Goal: Information Seeking & Learning: Learn about a topic

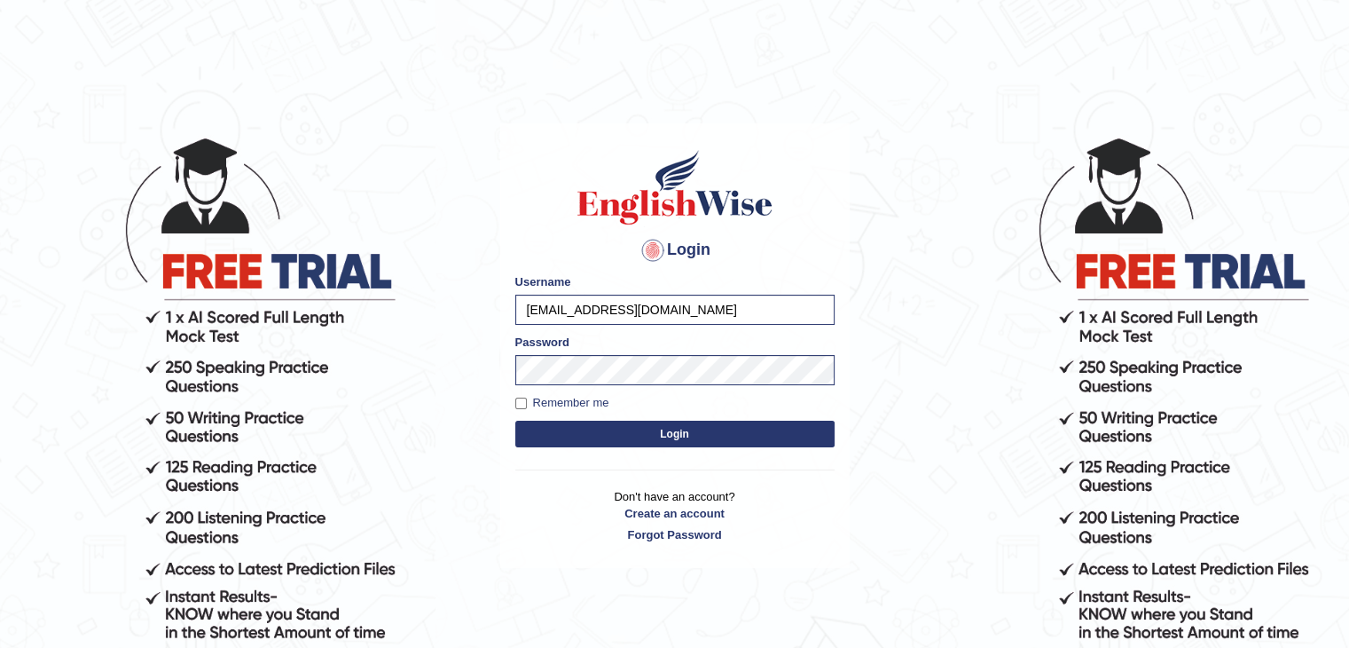
click at [585, 405] on label "Remember me" at bounding box center [562, 403] width 94 height 18
click at [527, 405] on input "Remember me" at bounding box center [521, 403] width 12 height 12
checkbox input "true"
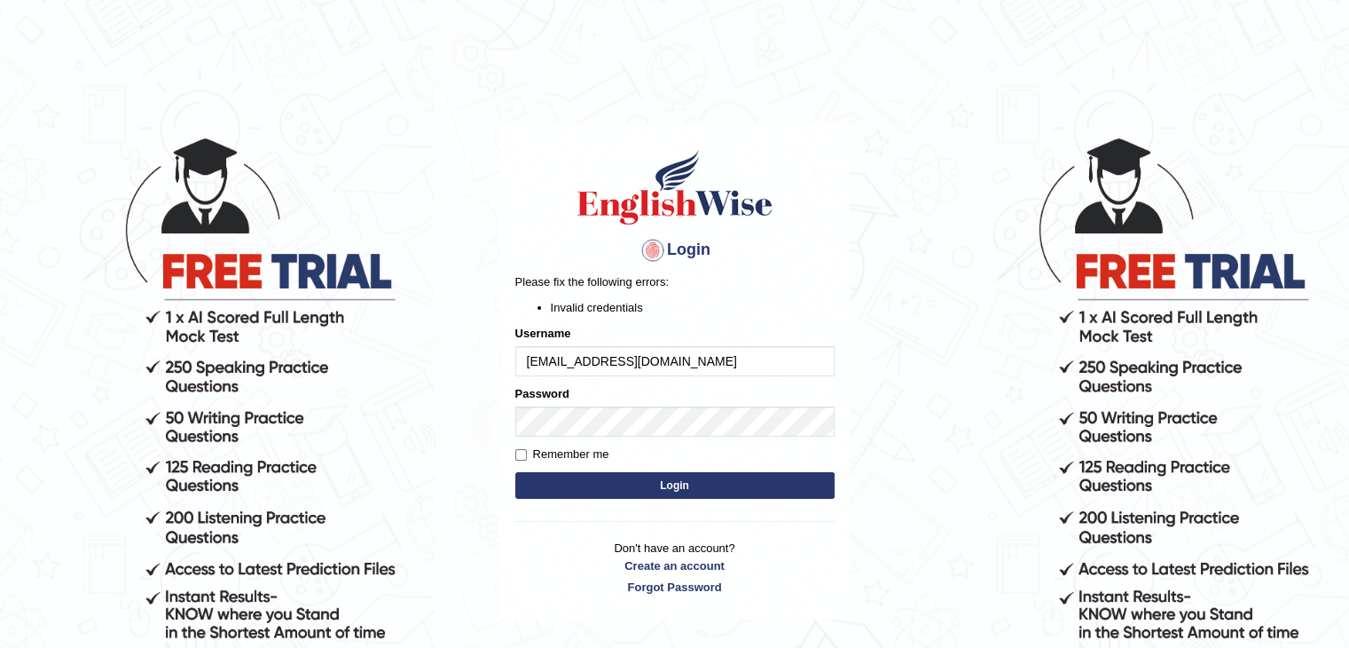
click at [682, 360] on input "msnishibehl@gmail.com" at bounding box center [674, 361] width 319 height 30
type input "m"
type input "Nishi"
click at [553, 481] on button "Login" at bounding box center [674, 485] width 319 height 27
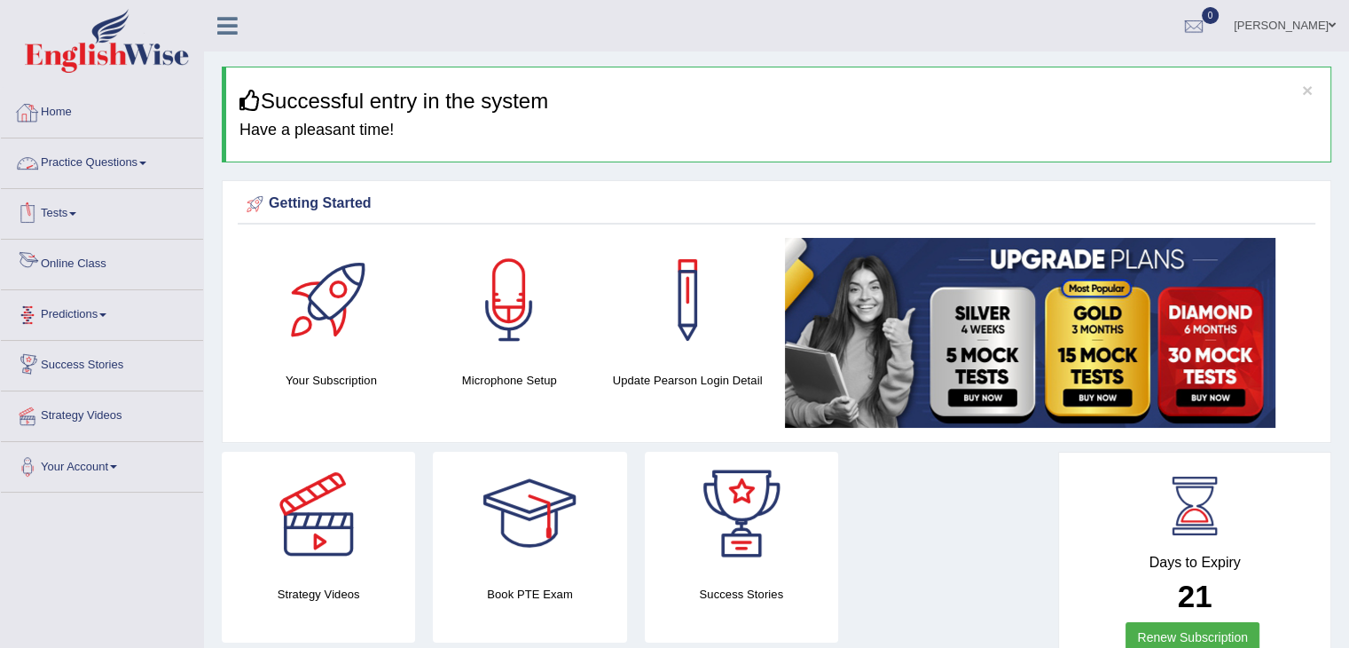
click at [56, 271] on link "Online Class" at bounding box center [102, 262] width 202 height 44
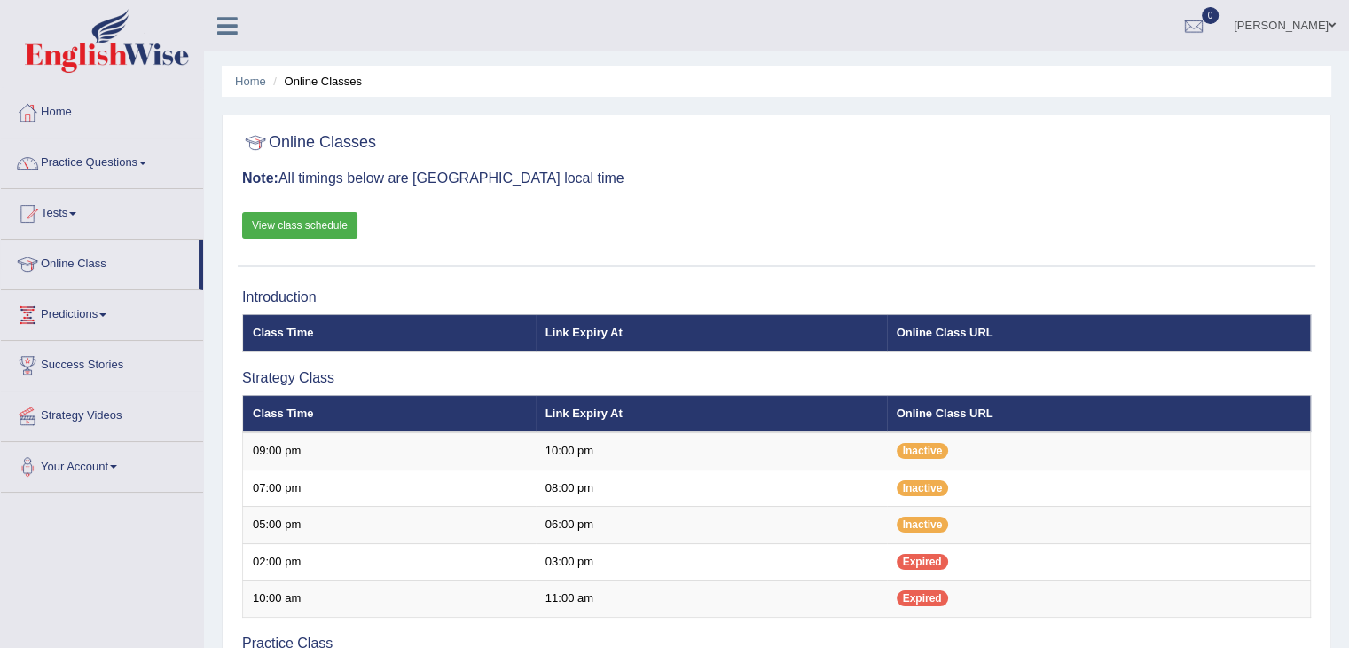
click at [723, 190] on div "Online Classes Note: All timings below are Melbourne local time View class sche…" at bounding box center [777, 195] width 1078 height 143
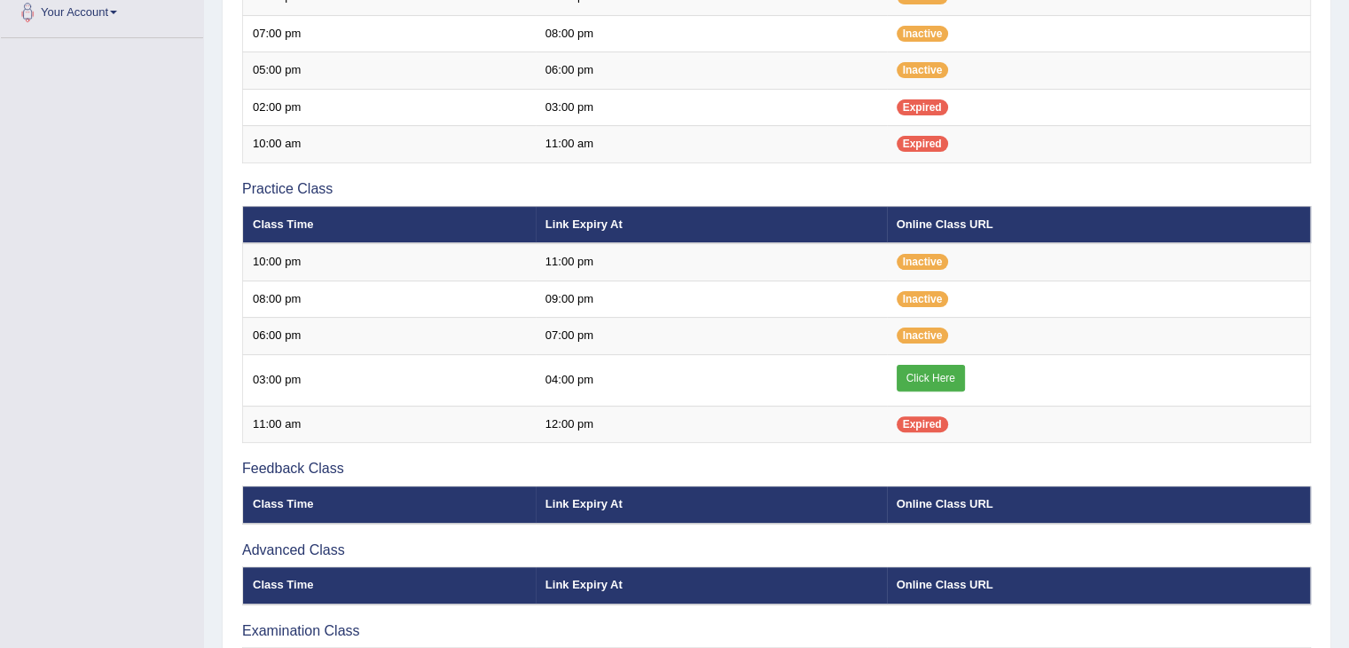
scroll to position [461, 0]
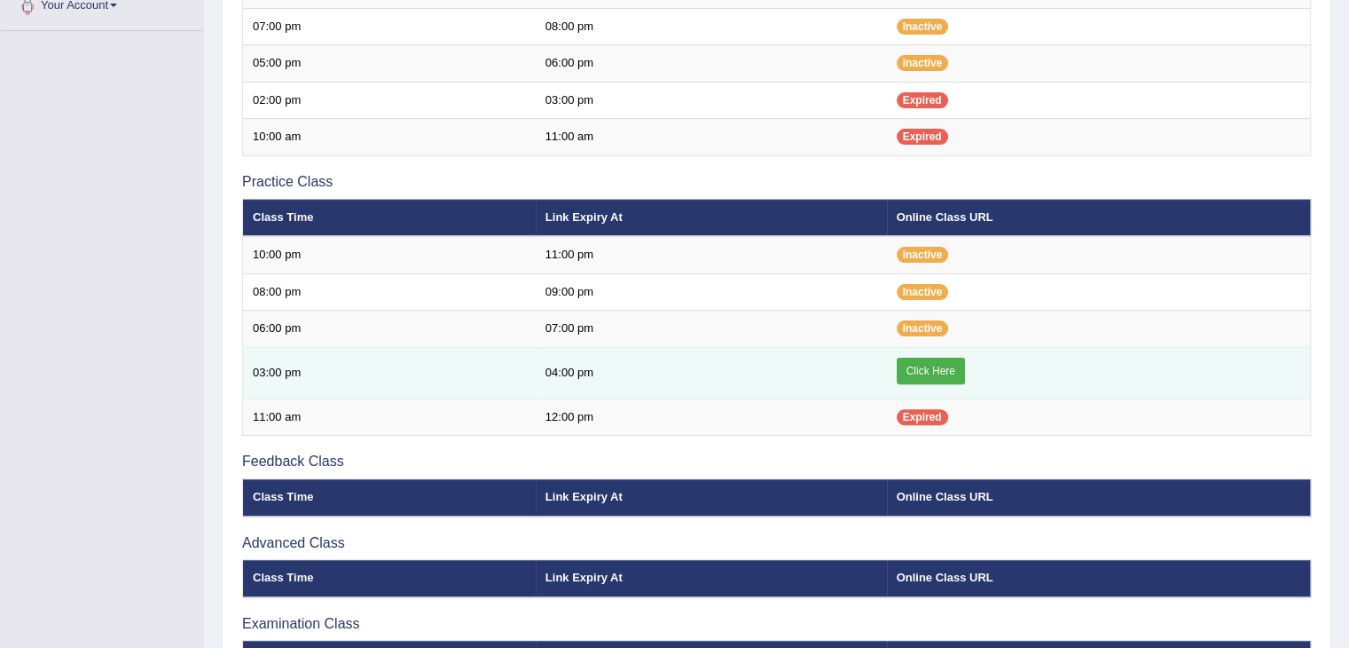
click at [937, 375] on link "Click Here" at bounding box center [931, 370] width 68 height 27
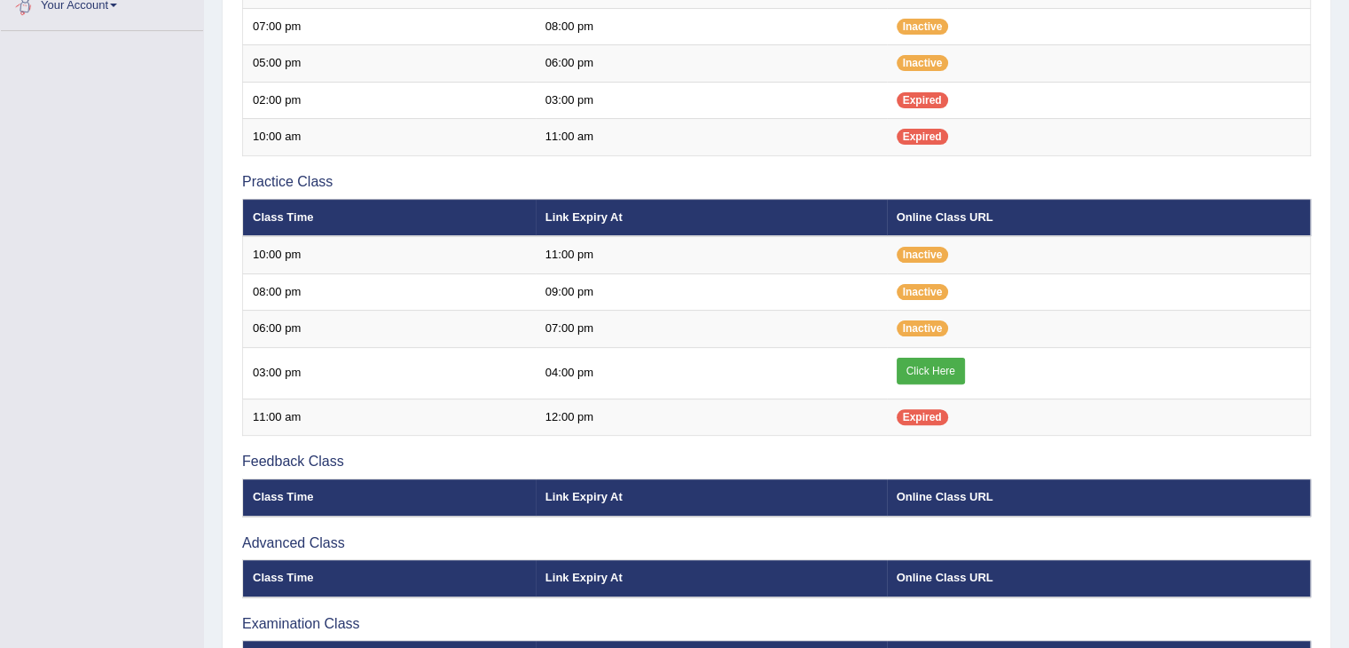
click at [78, 287] on div "Toggle navigation Home Practice Questions Speaking Practice Read Aloud Repeat S…" at bounding box center [674, 150] width 1349 height 1222
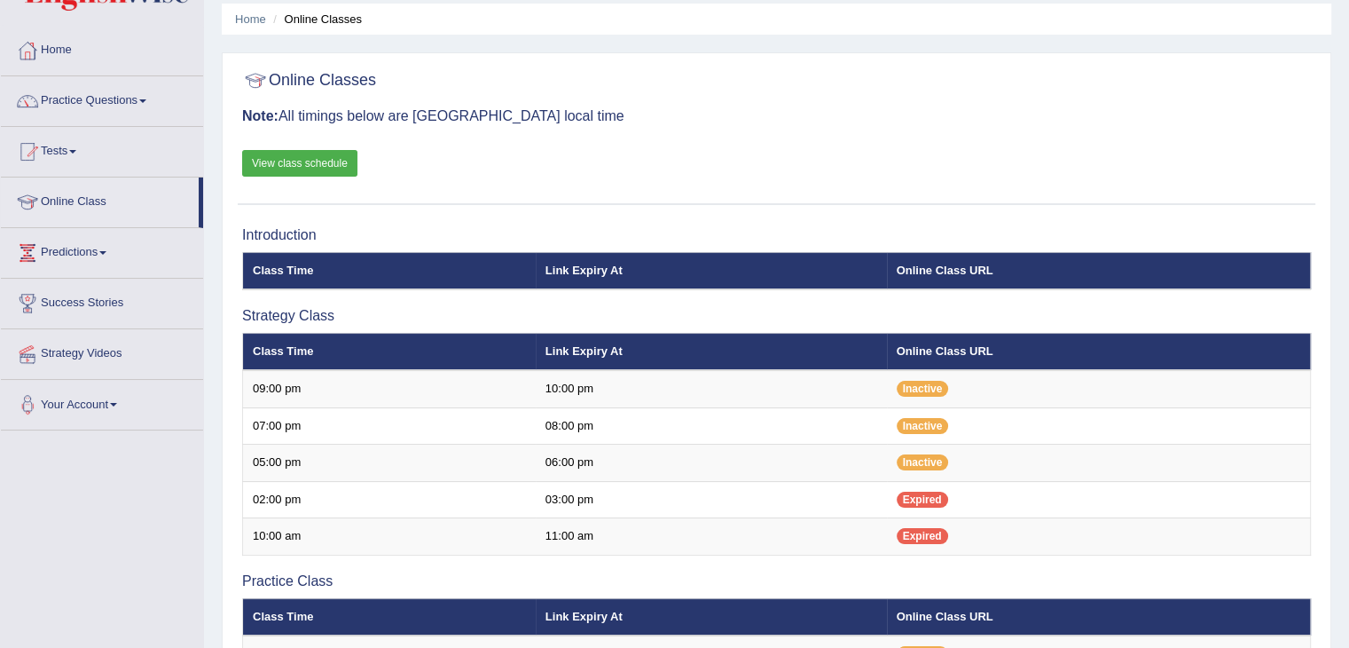
scroll to position [35, 0]
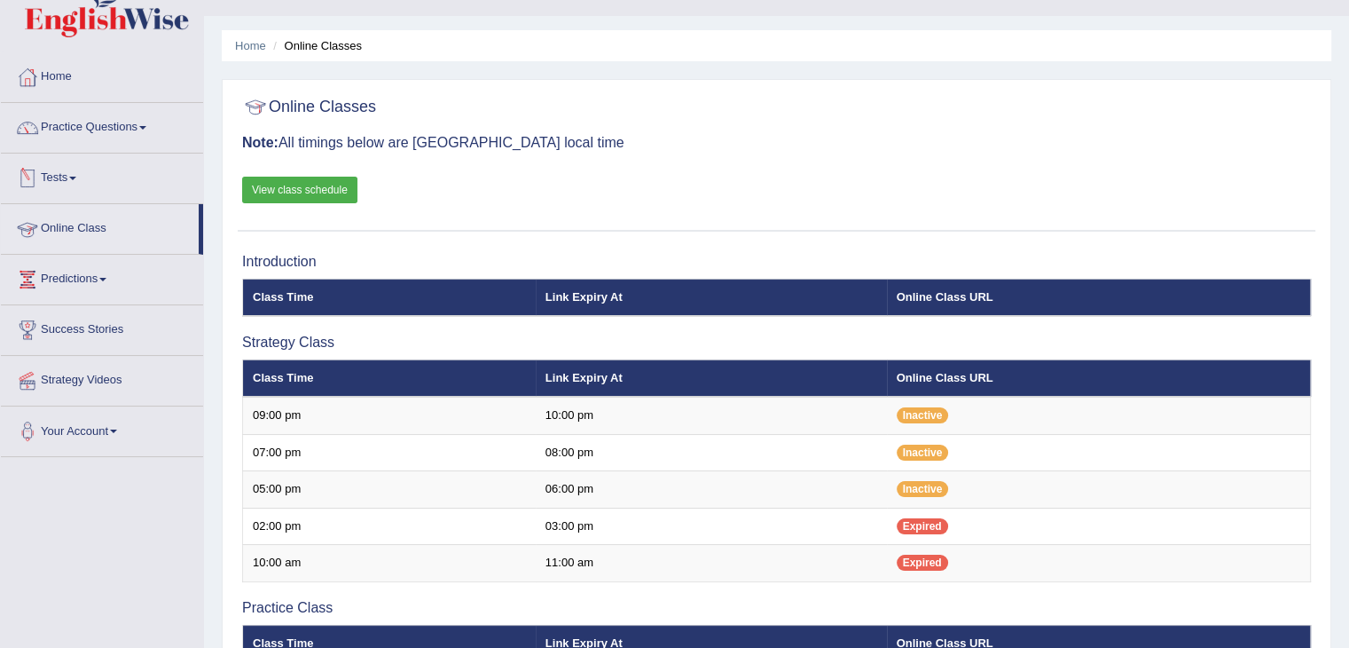
click at [298, 188] on link "View class schedule" at bounding box center [299, 190] width 115 height 27
click at [772, 192] on div "Online Classes Note: All timings below are [GEOGRAPHIC_DATA] local time View cl…" at bounding box center [777, 160] width 1078 height 143
click at [313, 196] on link "View class schedule" at bounding box center [299, 190] width 115 height 27
click at [50, 177] on link "Tests" at bounding box center [102, 175] width 202 height 44
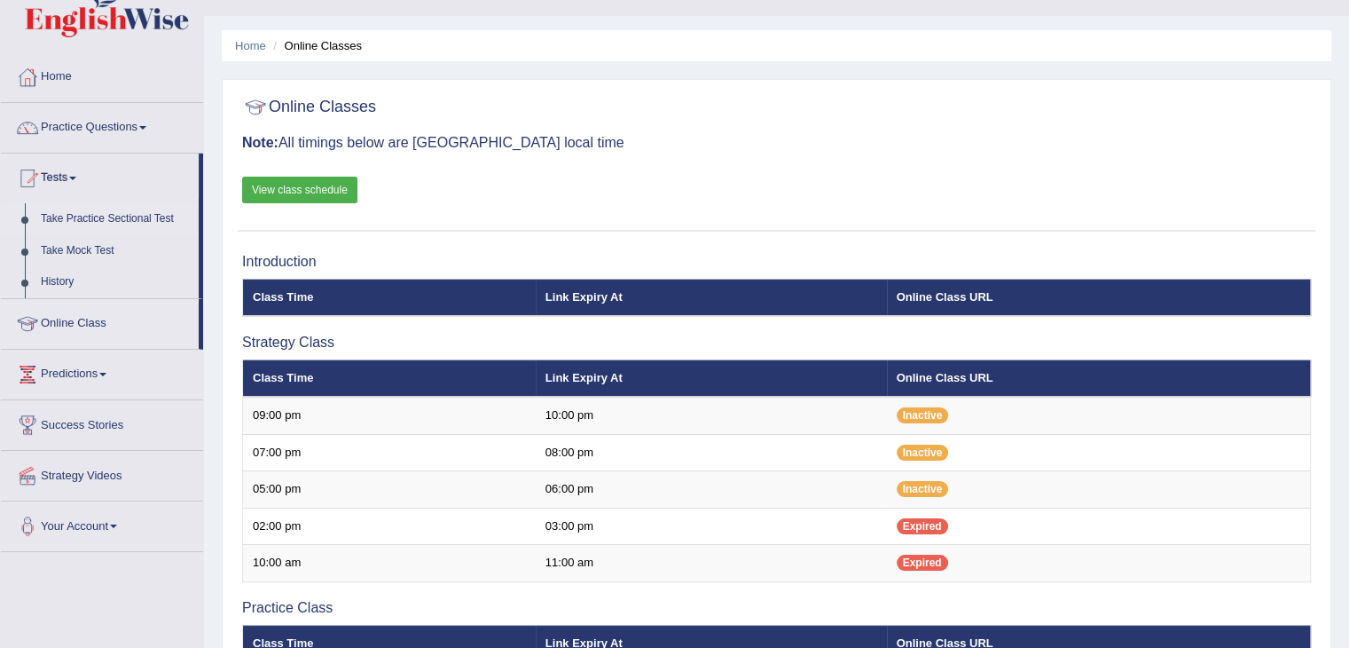
click at [85, 223] on link "Take Practice Sectional Test" at bounding box center [116, 219] width 166 height 32
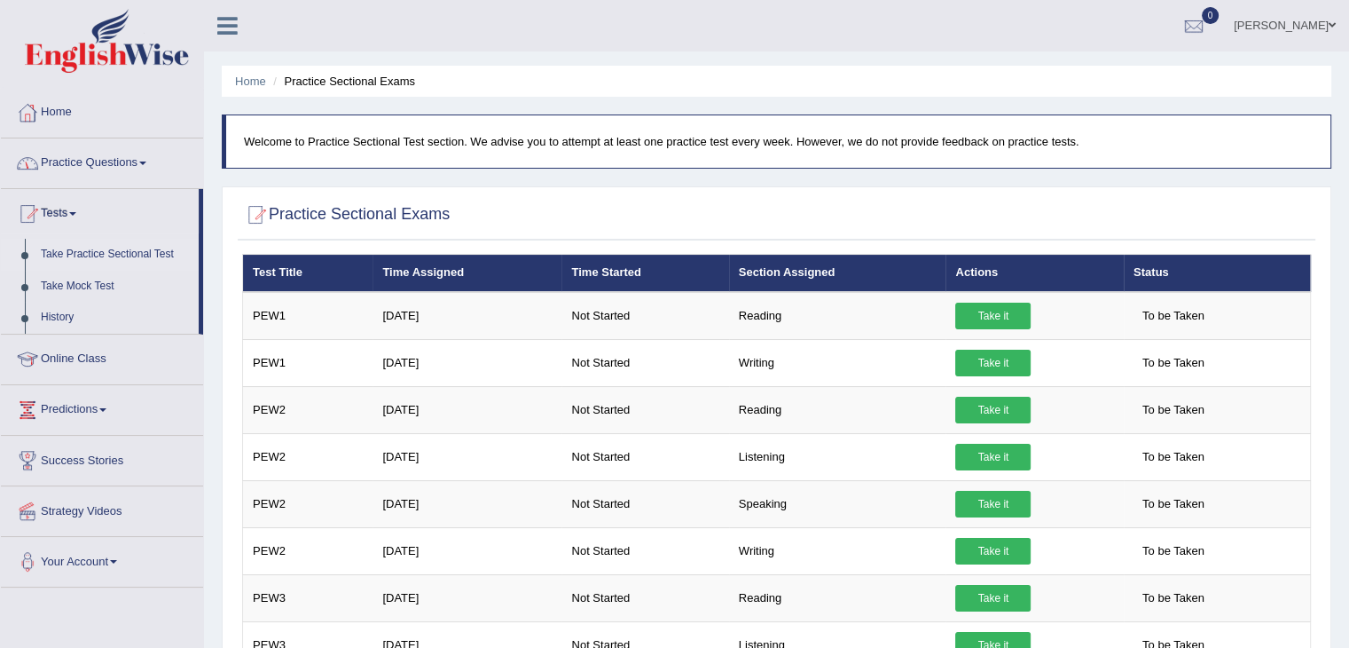
click at [87, 164] on link "Practice Questions" at bounding box center [102, 160] width 202 height 44
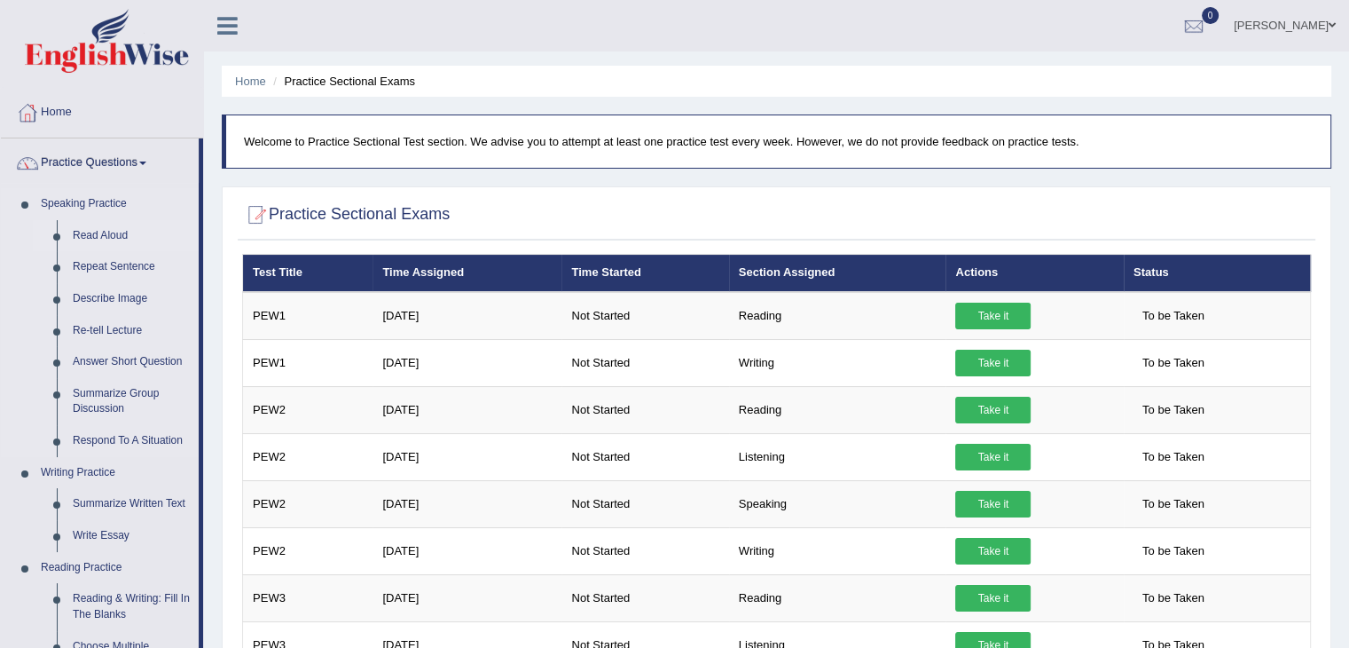
click at [89, 236] on link "Read Aloud" at bounding box center [132, 236] width 134 height 32
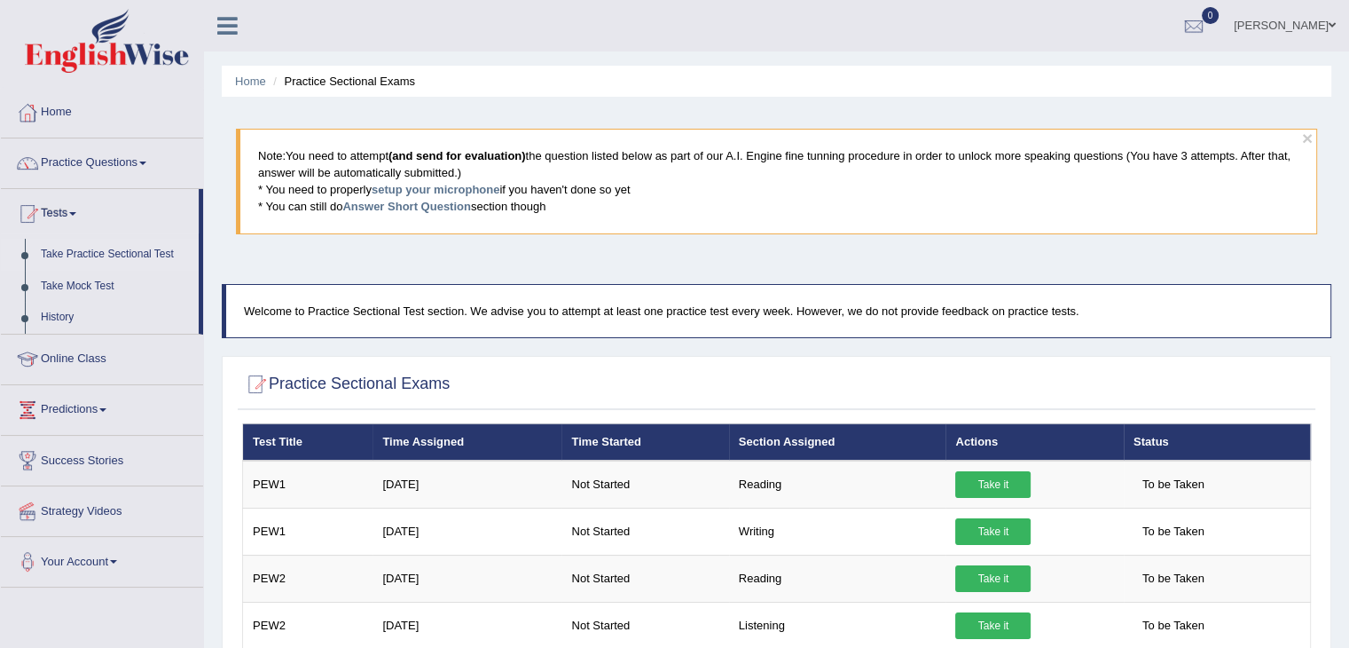
click at [331, 257] on div "× Note: You need to attempt (and send for evaluation) the question listed below…" at bounding box center [777, 189] width 1110 height 151
click at [64, 326] on link "History" at bounding box center [116, 318] width 166 height 32
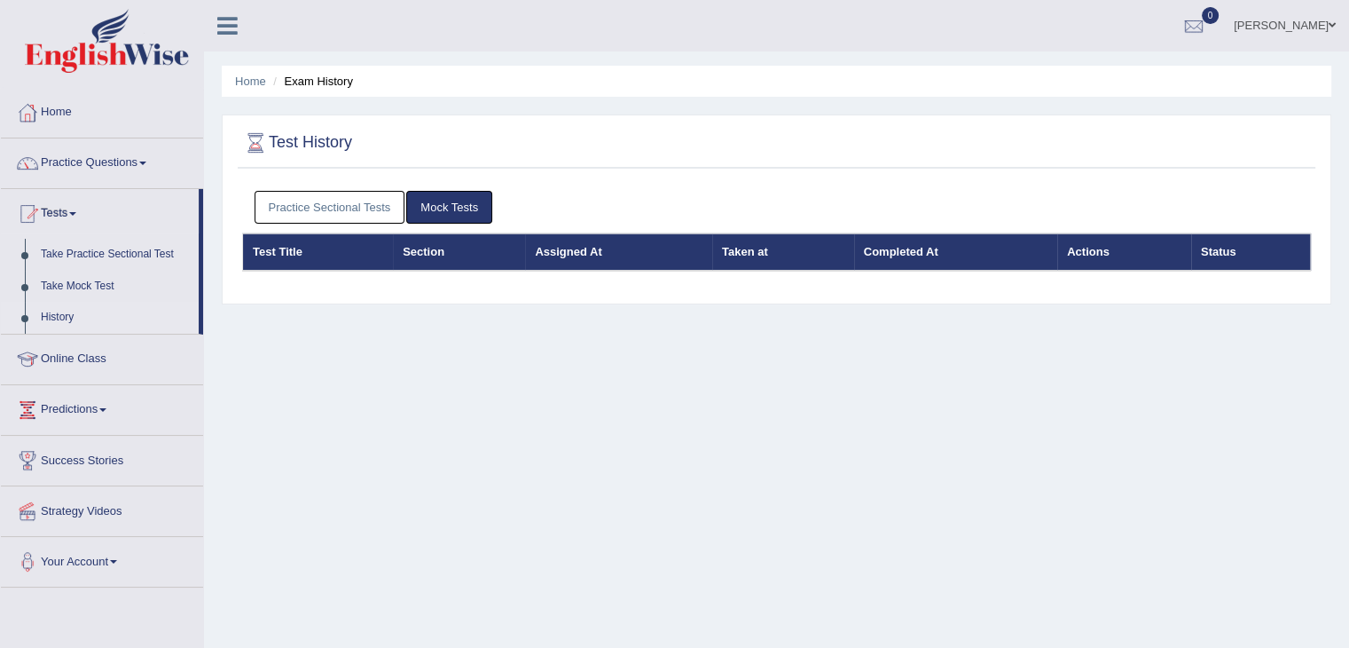
click at [334, 201] on link "Practice Sectional Tests" at bounding box center [330, 207] width 151 height 33
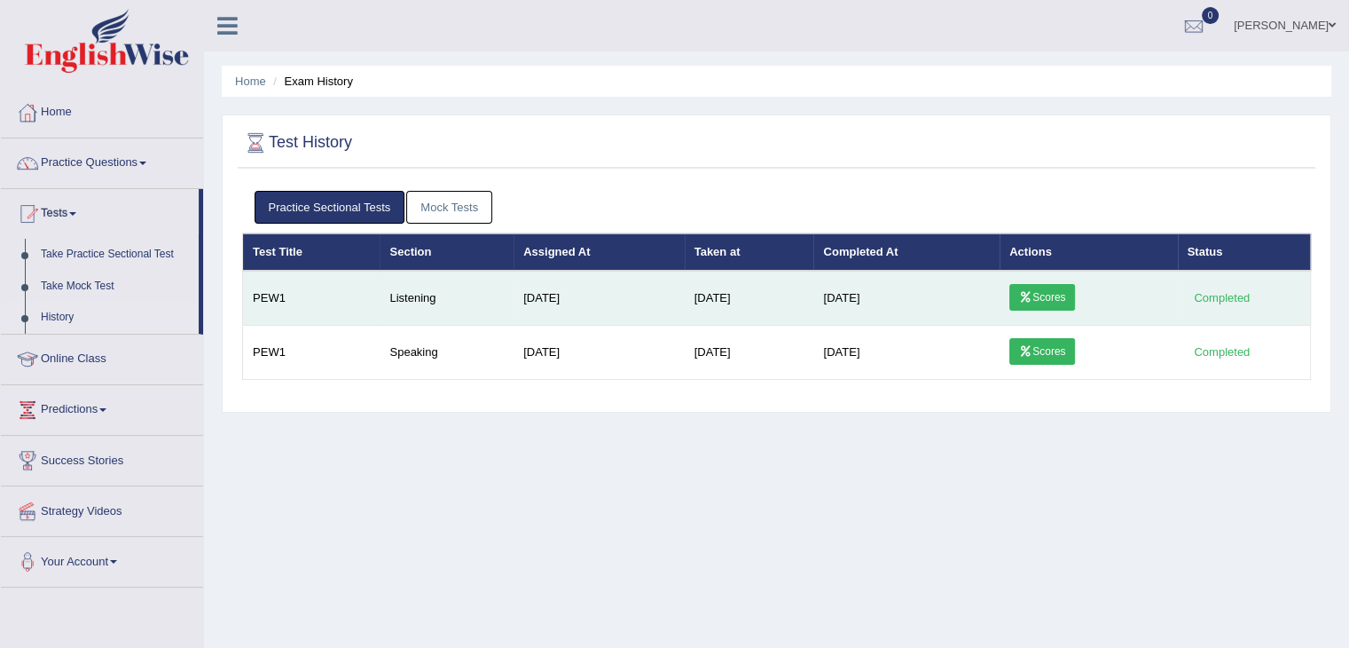
click at [1041, 292] on link "Scores" at bounding box center [1043, 297] width 66 height 27
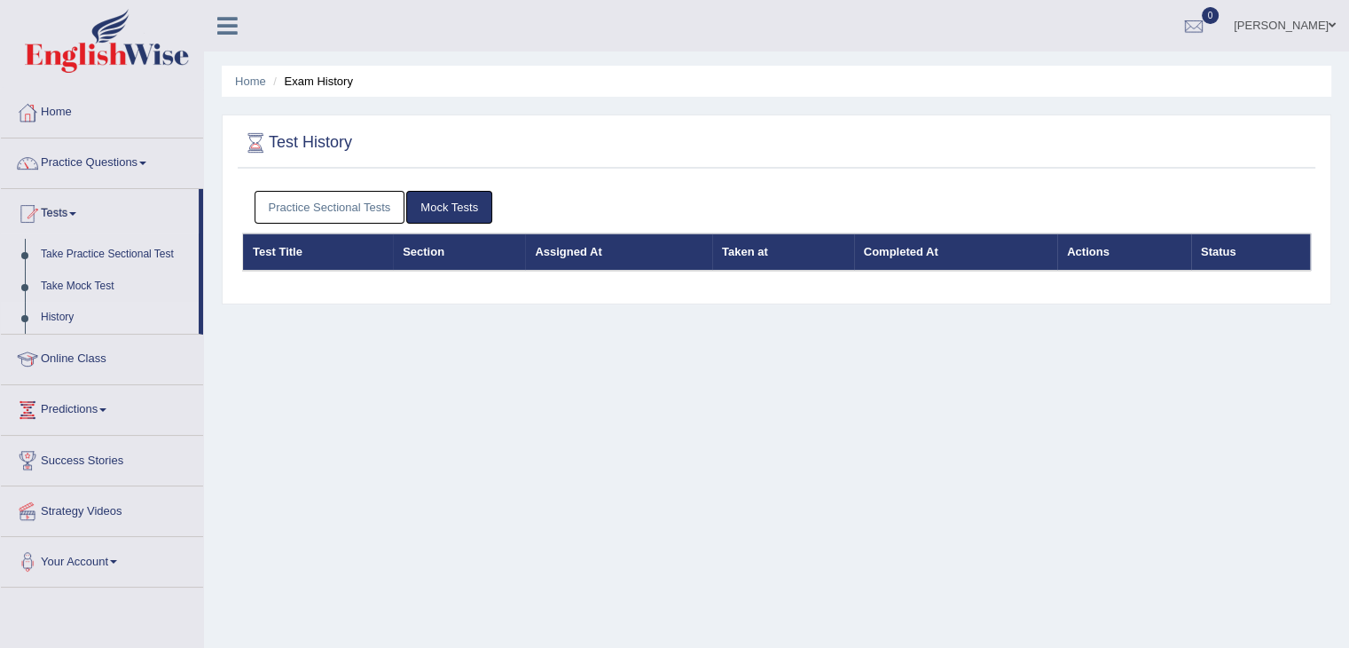
click at [329, 213] on link "Practice Sectional Tests" at bounding box center [330, 207] width 151 height 33
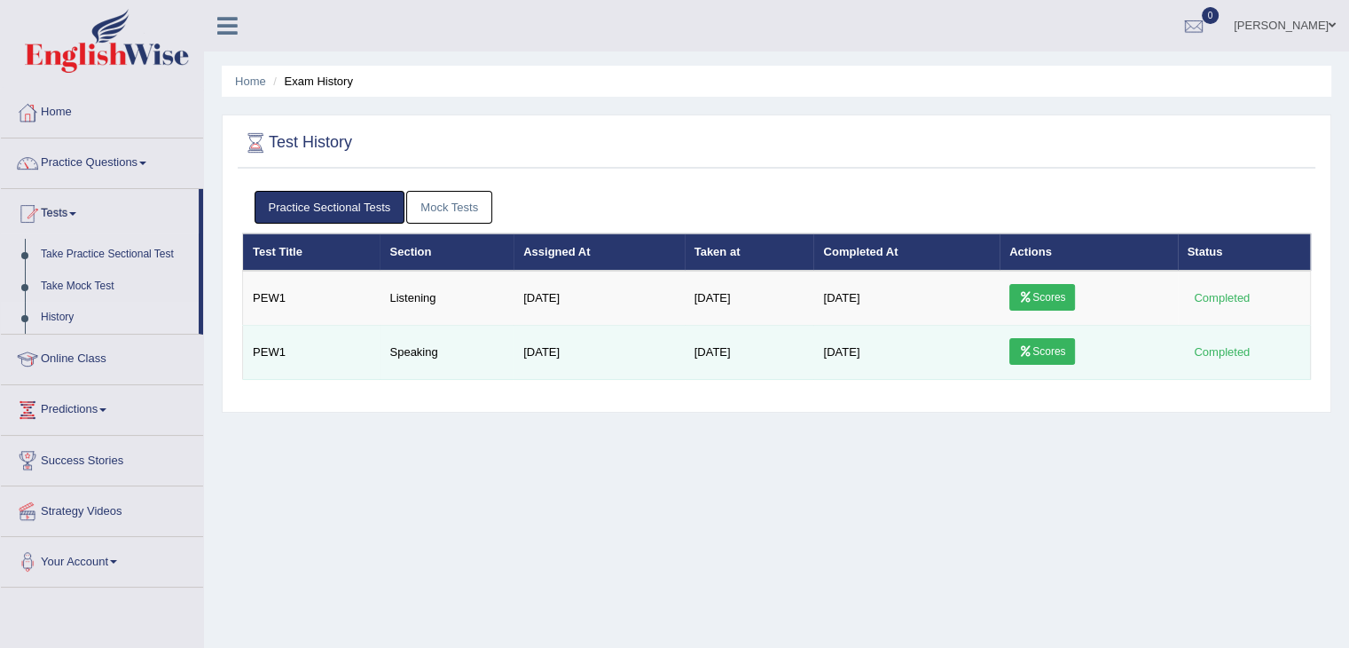
click at [1034, 353] on link "Scores" at bounding box center [1043, 351] width 66 height 27
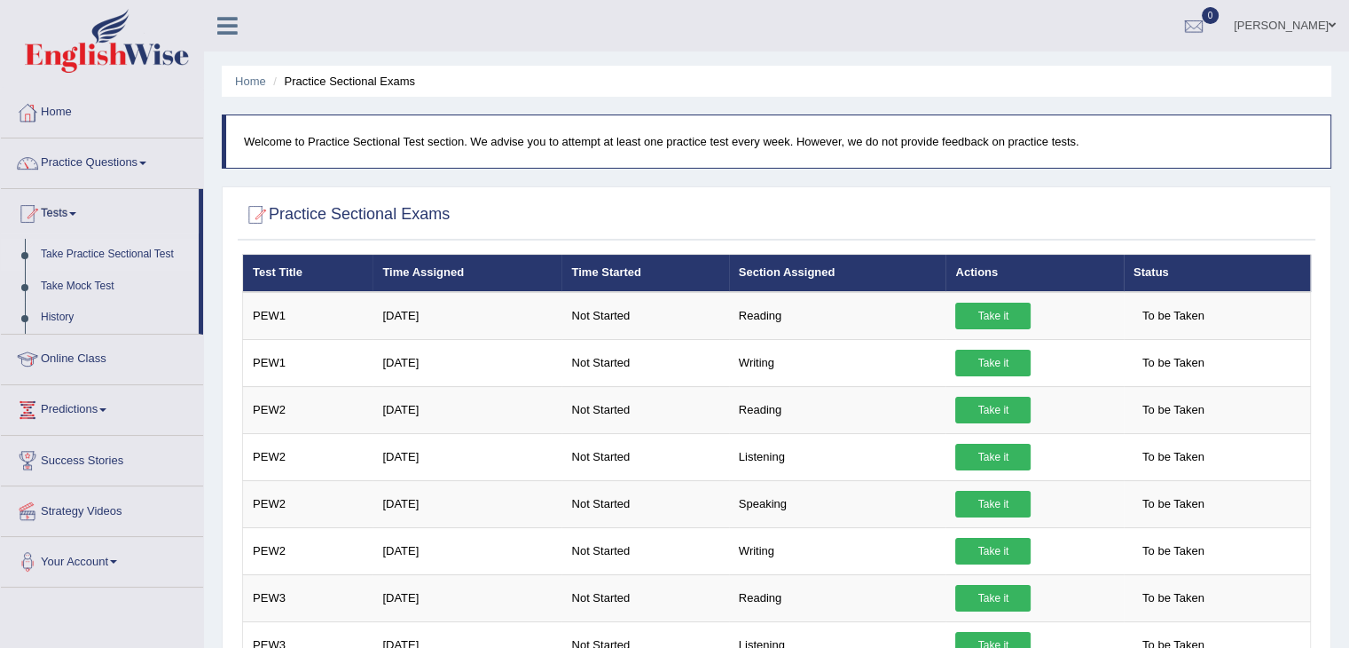
click at [59, 164] on link "Practice Questions" at bounding box center [102, 160] width 202 height 44
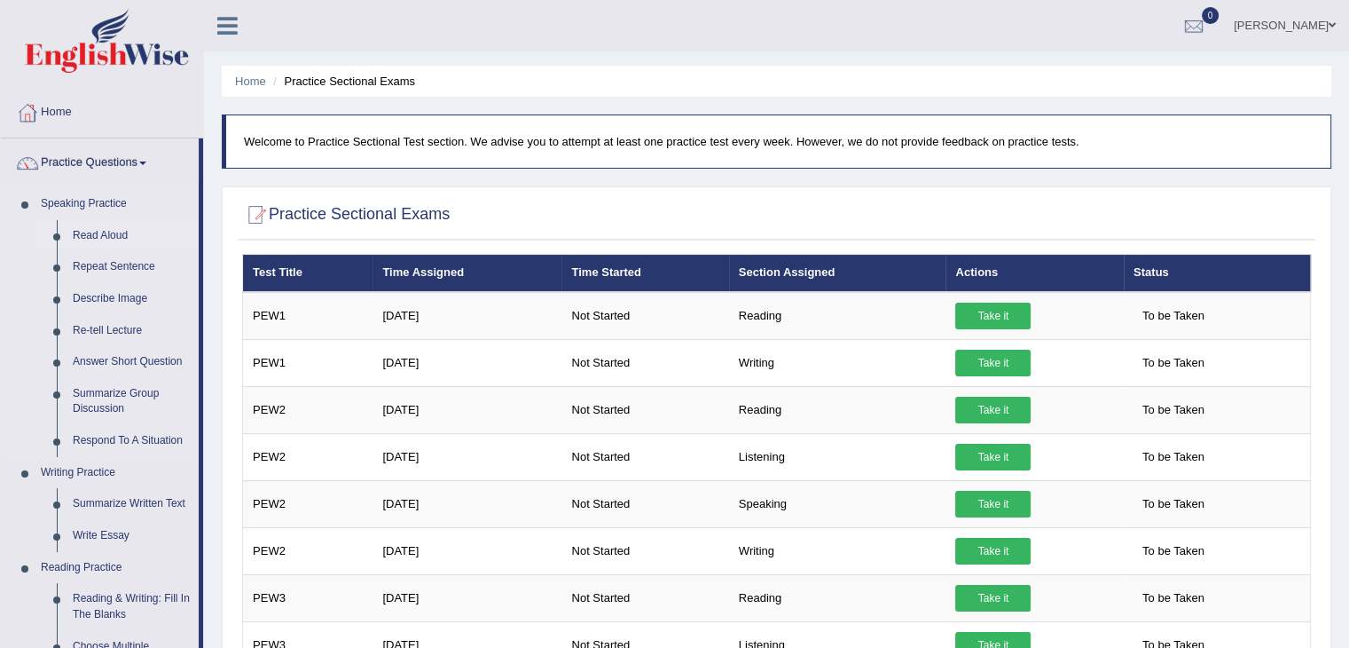
click at [111, 235] on link "Read Aloud" at bounding box center [132, 236] width 134 height 32
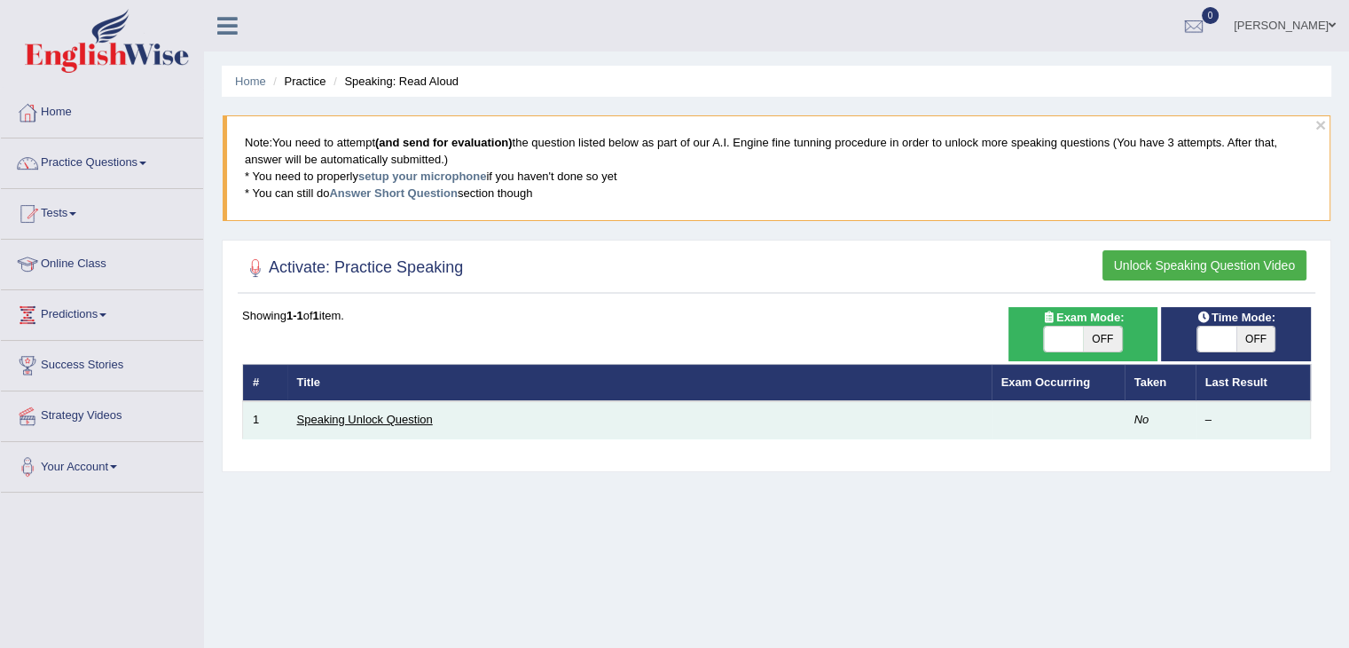
click at [390, 422] on link "Speaking Unlock Question" at bounding box center [365, 418] width 136 height 13
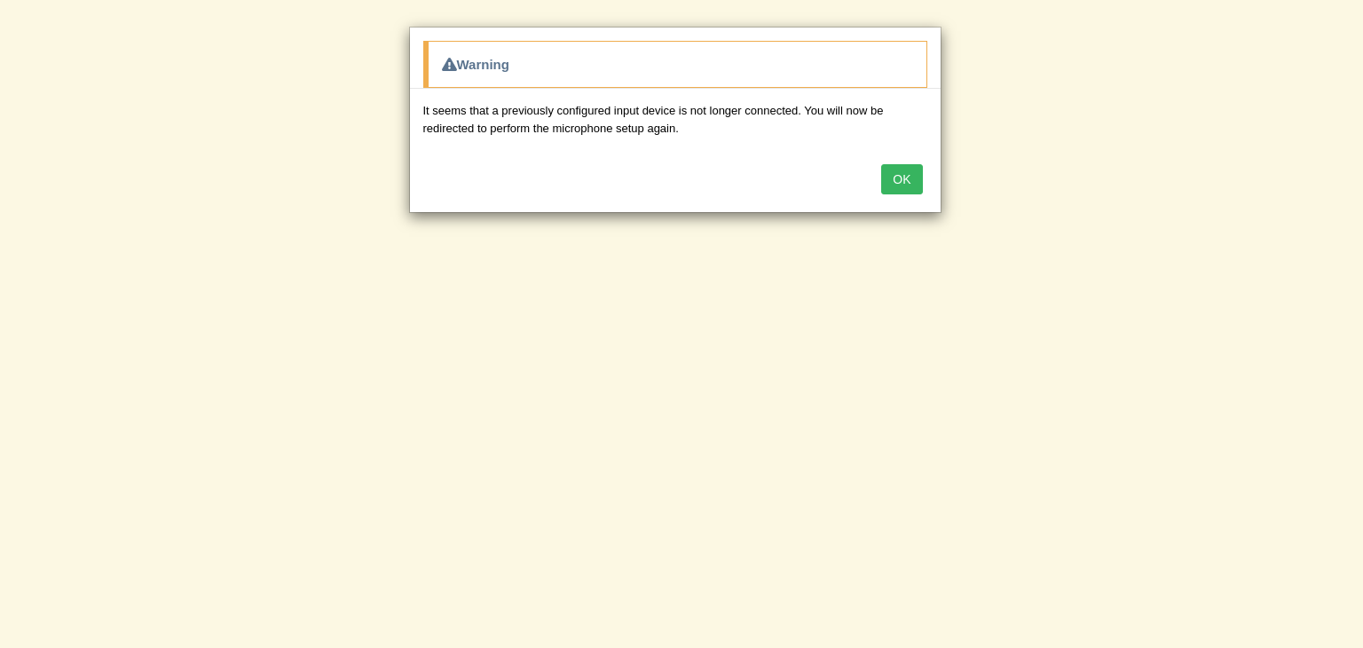
click at [876, 182] on div "OK" at bounding box center [675, 181] width 530 height 62
click at [895, 179] on button "OK" at bounding box center [901, 179] width 41 height 30
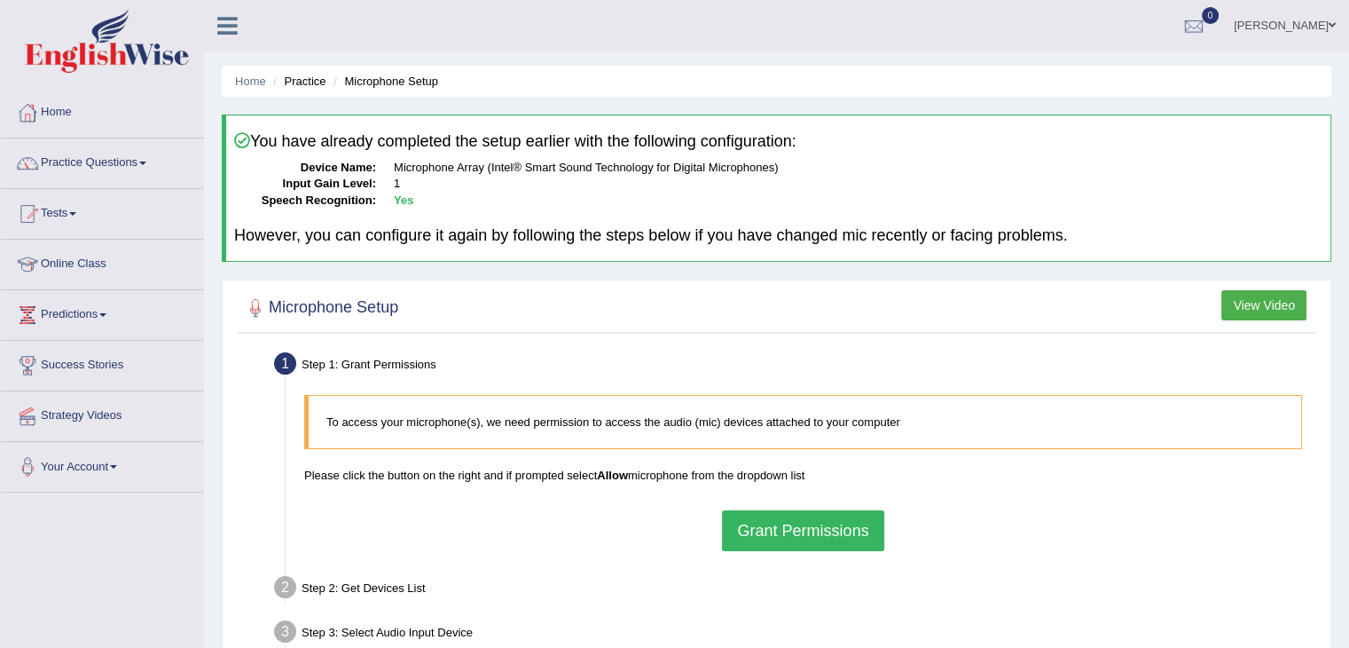
click at [789, 525] on button "Grant Permissions" at bounding box center [802, 530] width 161 height 41
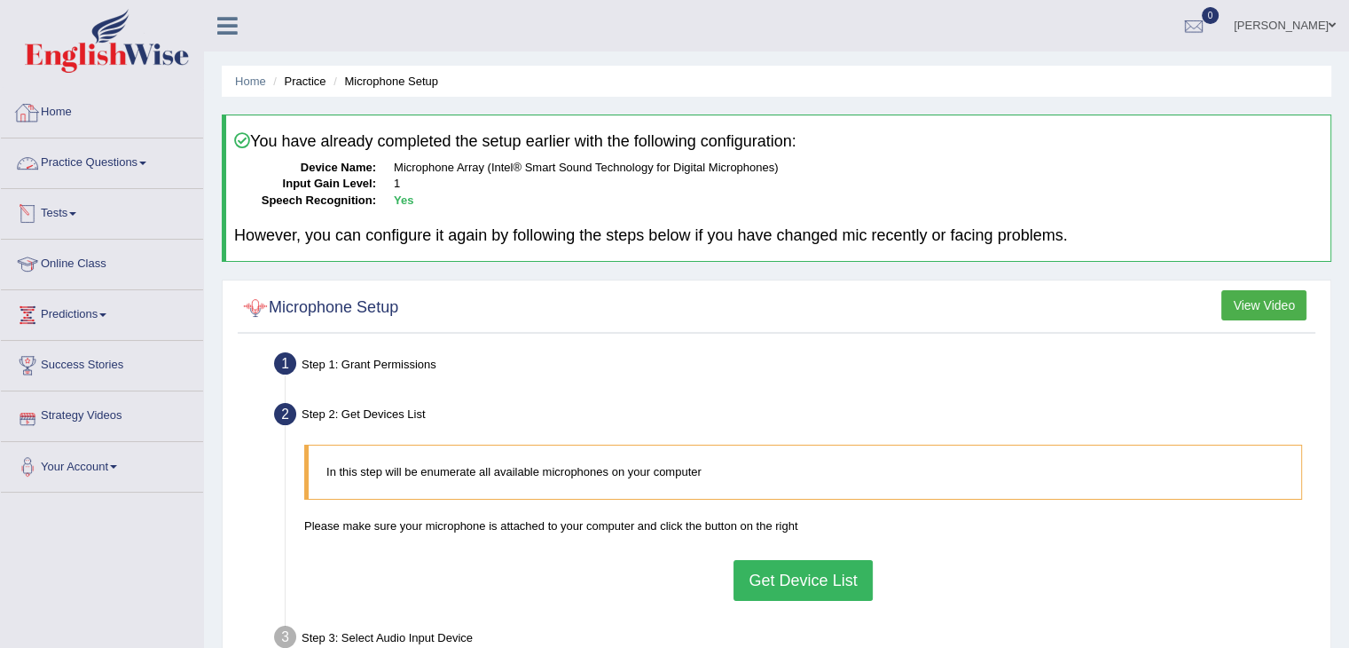
click at [109, 160] on link "Practice Questions" at bounding box center [102, 160] width 202 height 44
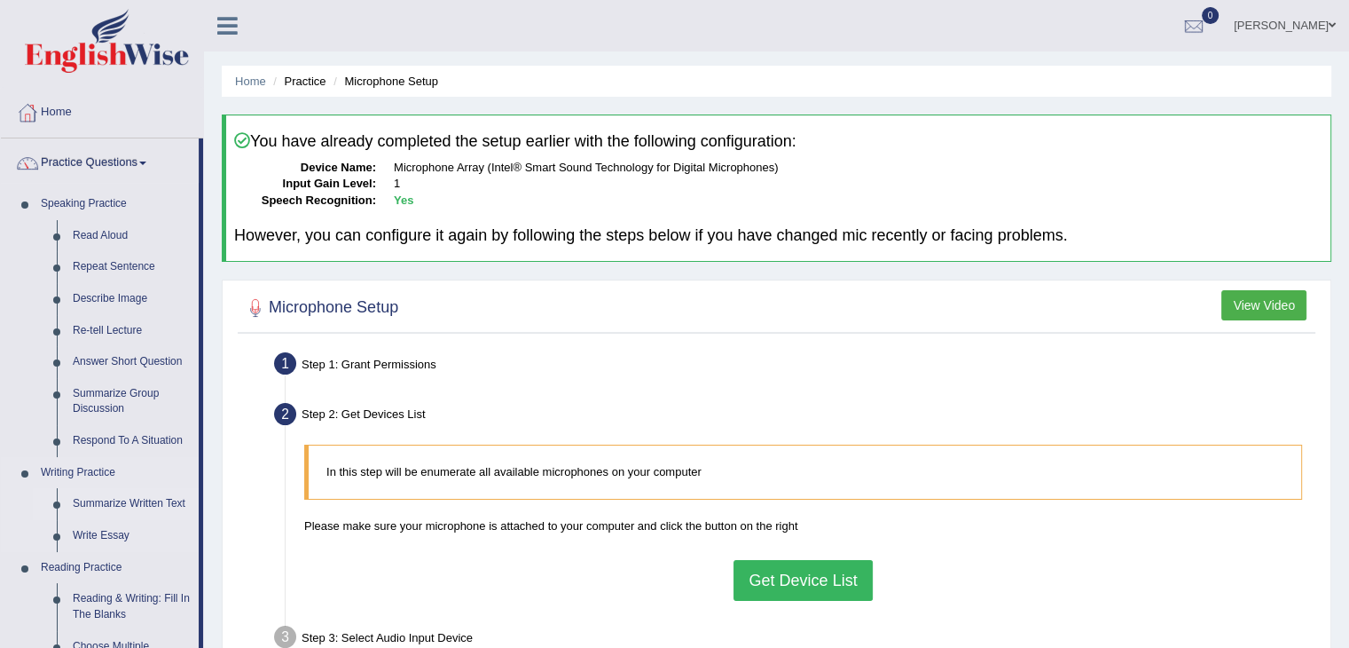
click at [99, 507] on link "Summarize Written Text" at bounding box center [132, 504] width 134 height 32
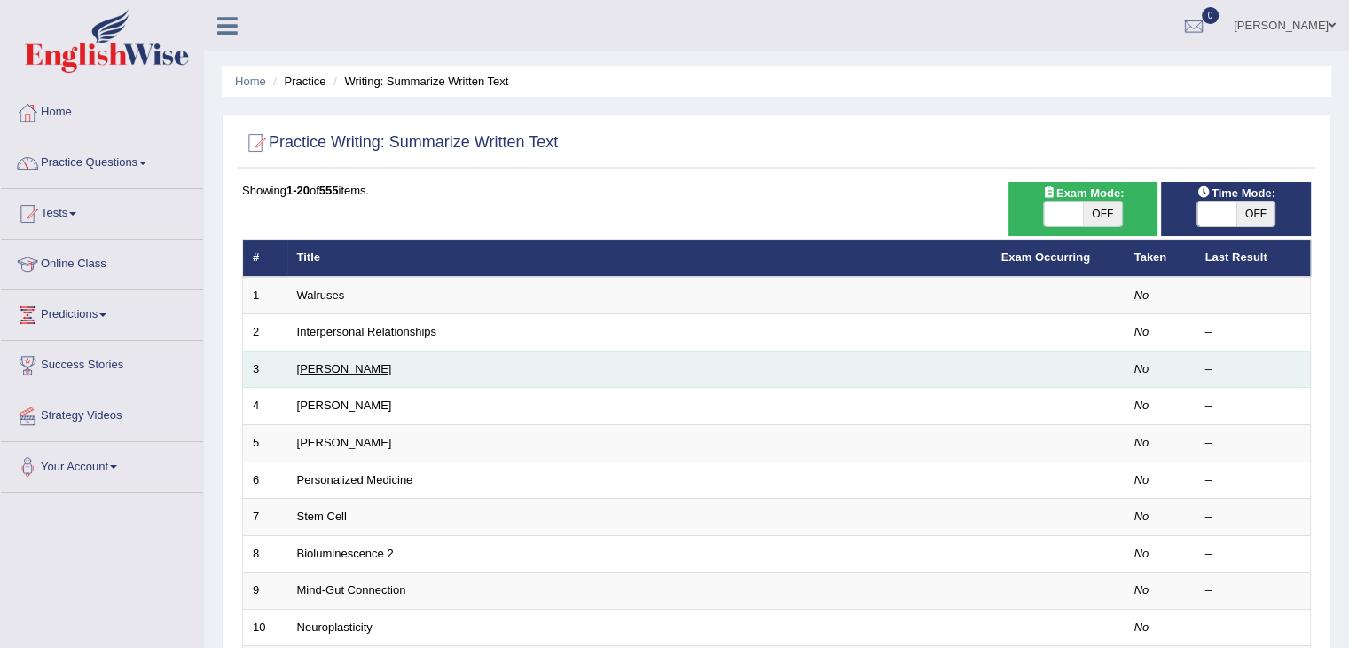
click at [315, 368] on link "[PERSON_NAME]" at bounding box center [344, 368] width 95 height 13
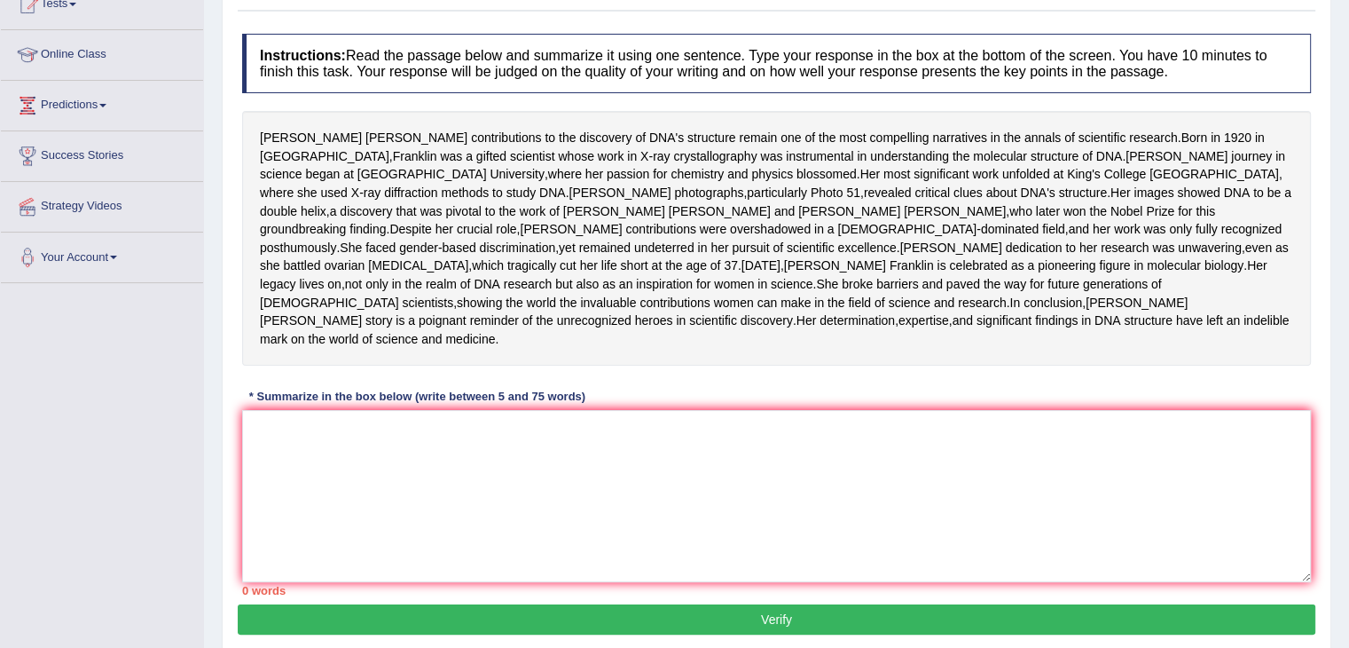
scroll to position [319, 0]
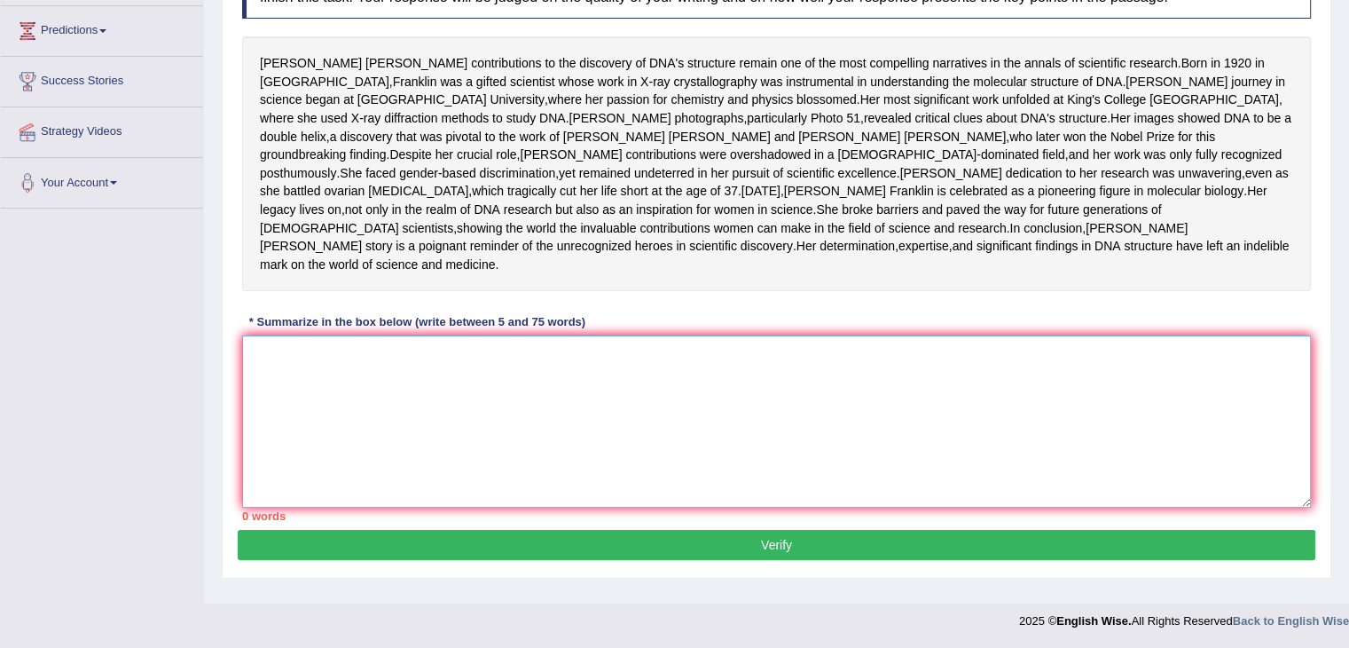
click at [295, 420] on textarea at bounding box center [776, 421] width 1069 height 172
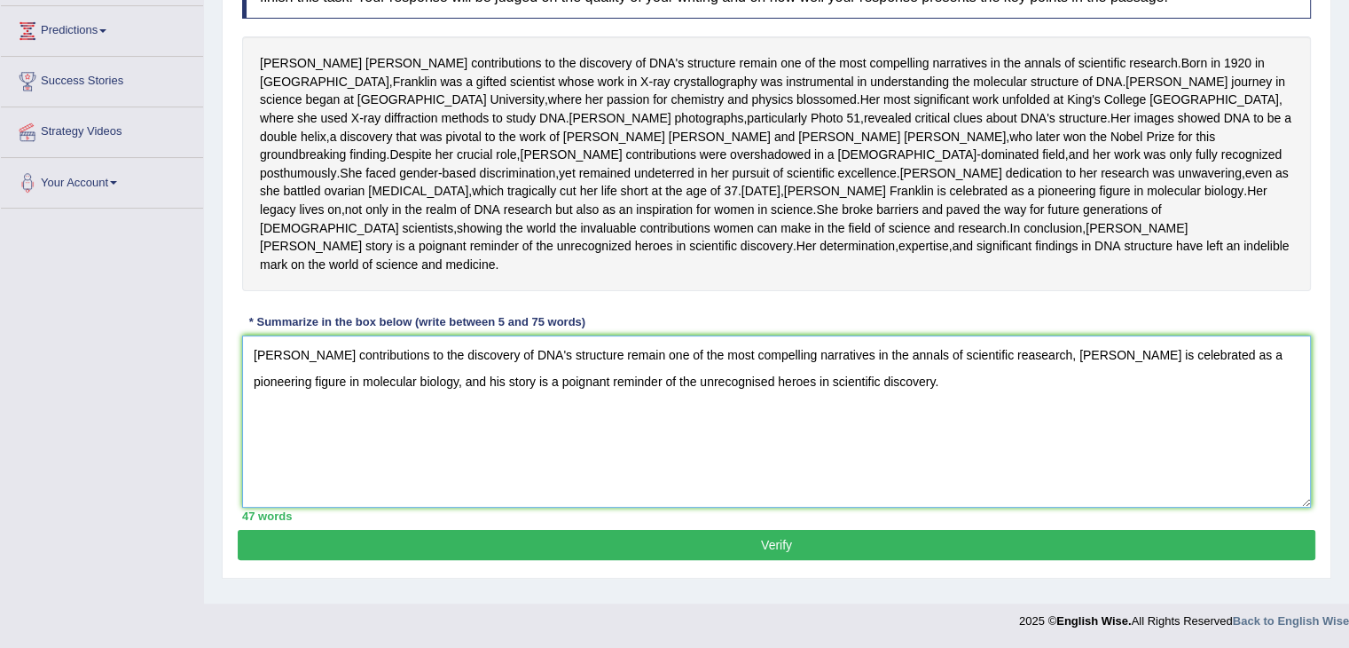
click at [1037, 391] on textarea "[PERSON_NAME] contributions to the discovery of DNA's structure remain one of t…" at bounding box center [776, 421] width 1069 height 172
click at [1214, 469] on textarea "[PERSON_NAME] contributions to the discovery of DNA's structure remain one of t…" at bounding box center [776, 421] width 1069 height 172
click at [959, 457] on textarea "Rosalind Franklin's contributions to the discovery of DNA's structure remain on…" at bounding box center [776, 421] width 1069 height 172
click at [1179, 395] on textarea "Rosalind Franklin's contributions to the discovery of DNA's structure remain on…" at bounding box center [776, 421] width 1069 height 172
click at [988, 452] on textarea "Rosalind Franklin's contributions to the discovery of DNA's structure remain on…" at bounding box center [776, 421] width 1069 height 172
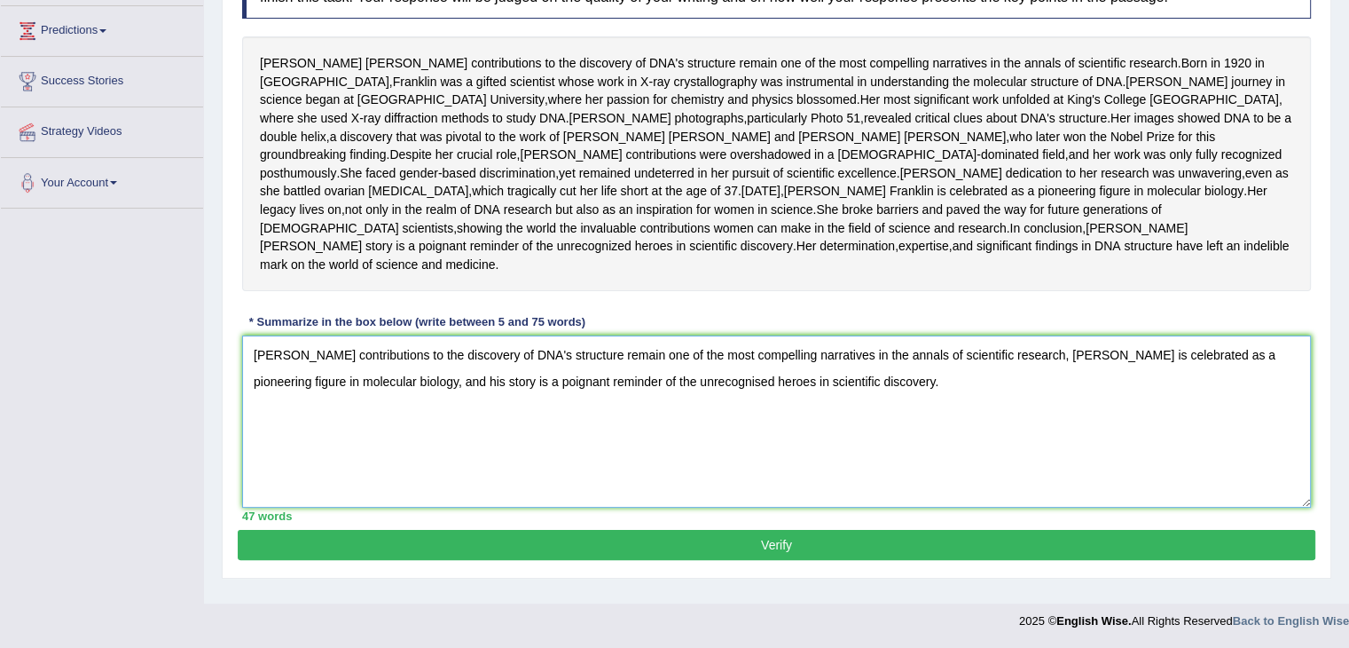
type textarea "Rosalind Franklin's contributions to the discovery of DNA's structure remain on…"
click at [570, 560] on button "Verify" at bounding box center [777, 545] width 1078 height 30
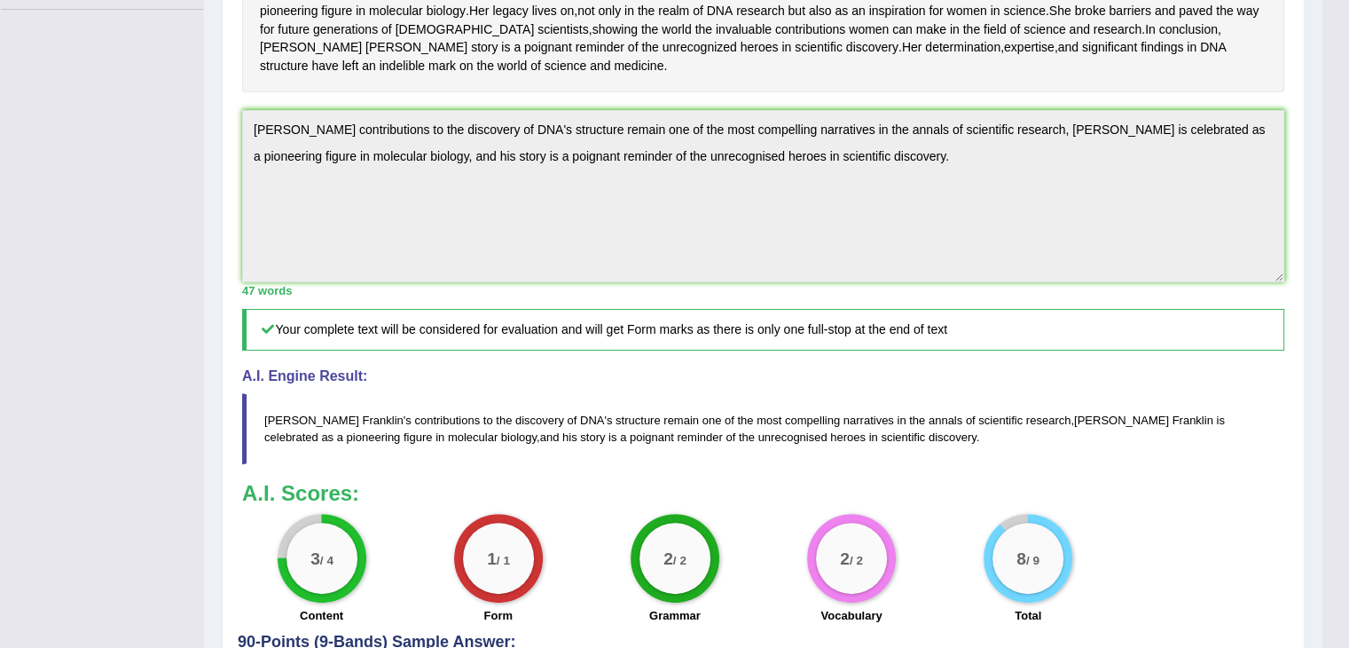
scroll to position [493, 0]
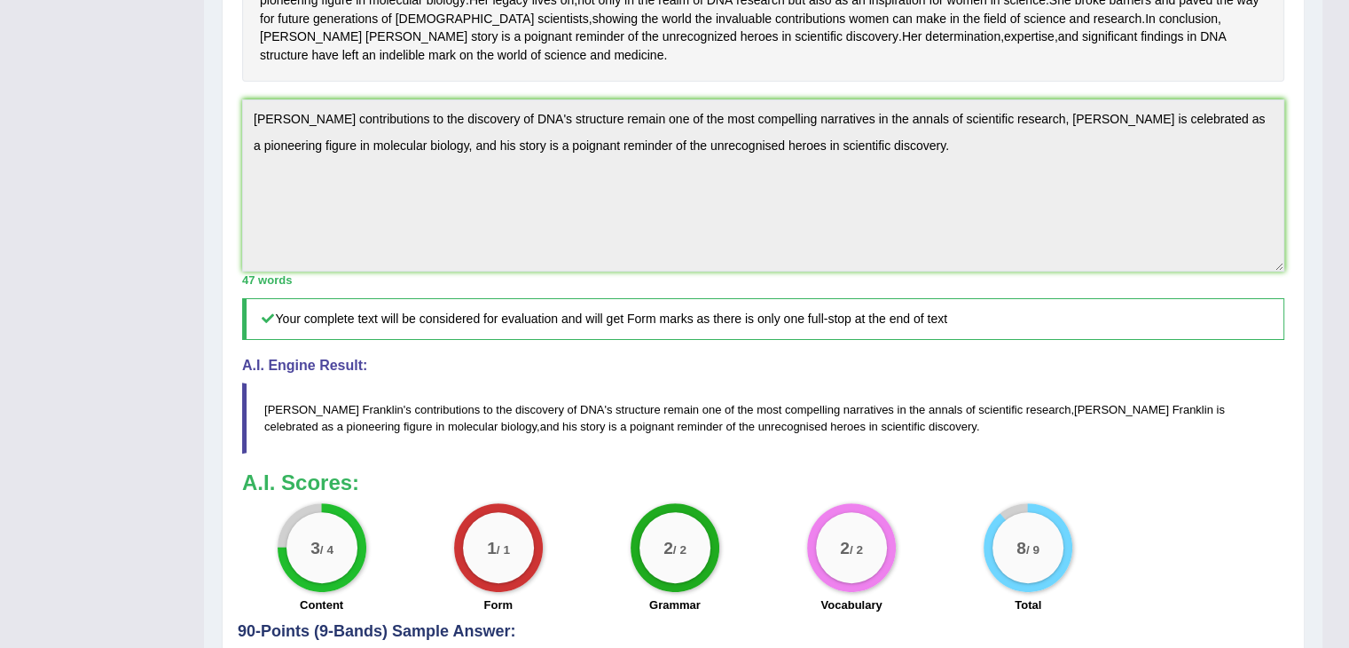
click at [142, 590] on div "Toggle navigation Home Practice Questions Speaking Practice Read Aloud Repeat S…" at bounding box center [661, 143] width 1323 height 1273
click at [5, 256] on div "Toggle navigation Home Practice Questions Speaking Practice Read Aloud Repeat S…" at bounding box center [661, 143] width 1323 height 1273
